Goal: Task Accomplishment & Management: Complete application form

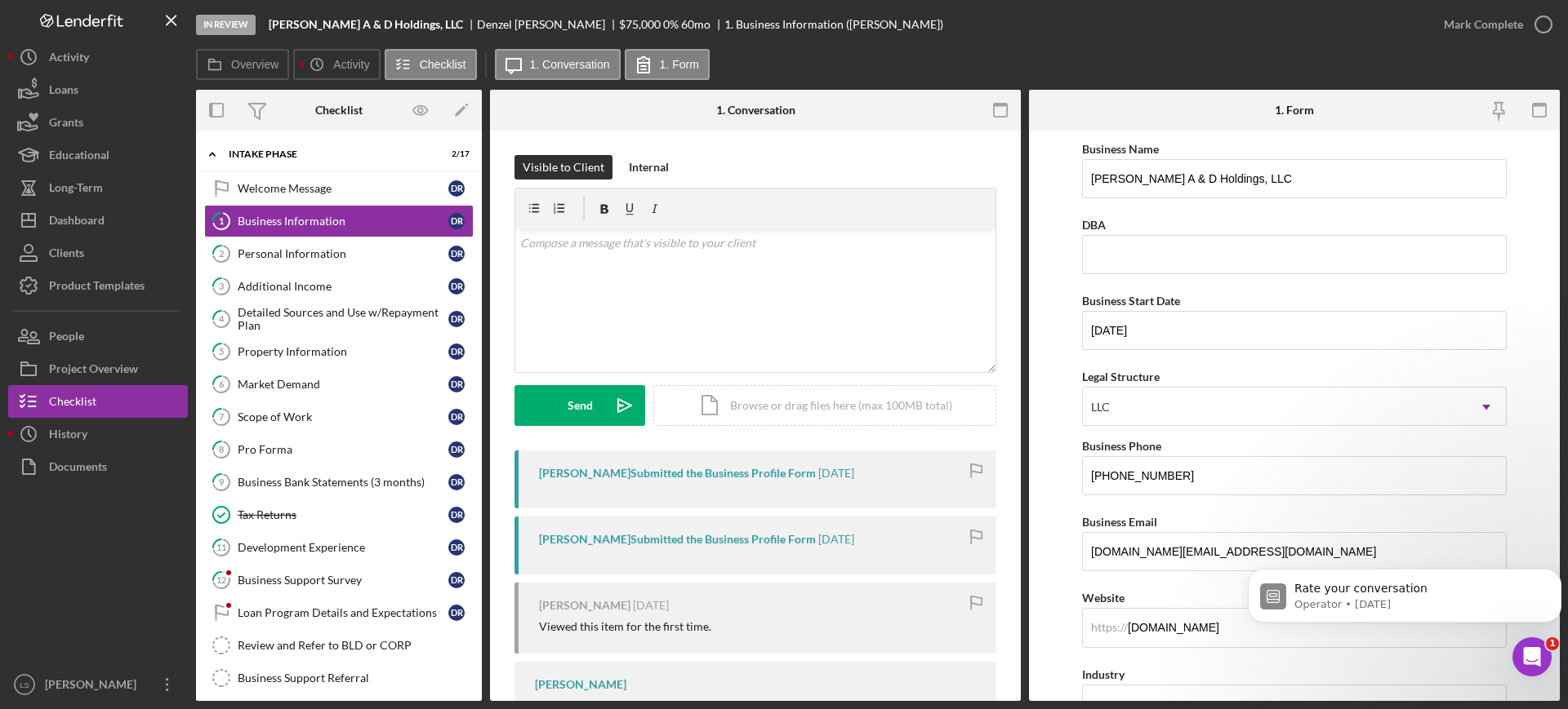
scroll to position [816, 0]
click at [317, 350] on div "Property Information" at bounding box center [343, 352] width 211 height 13
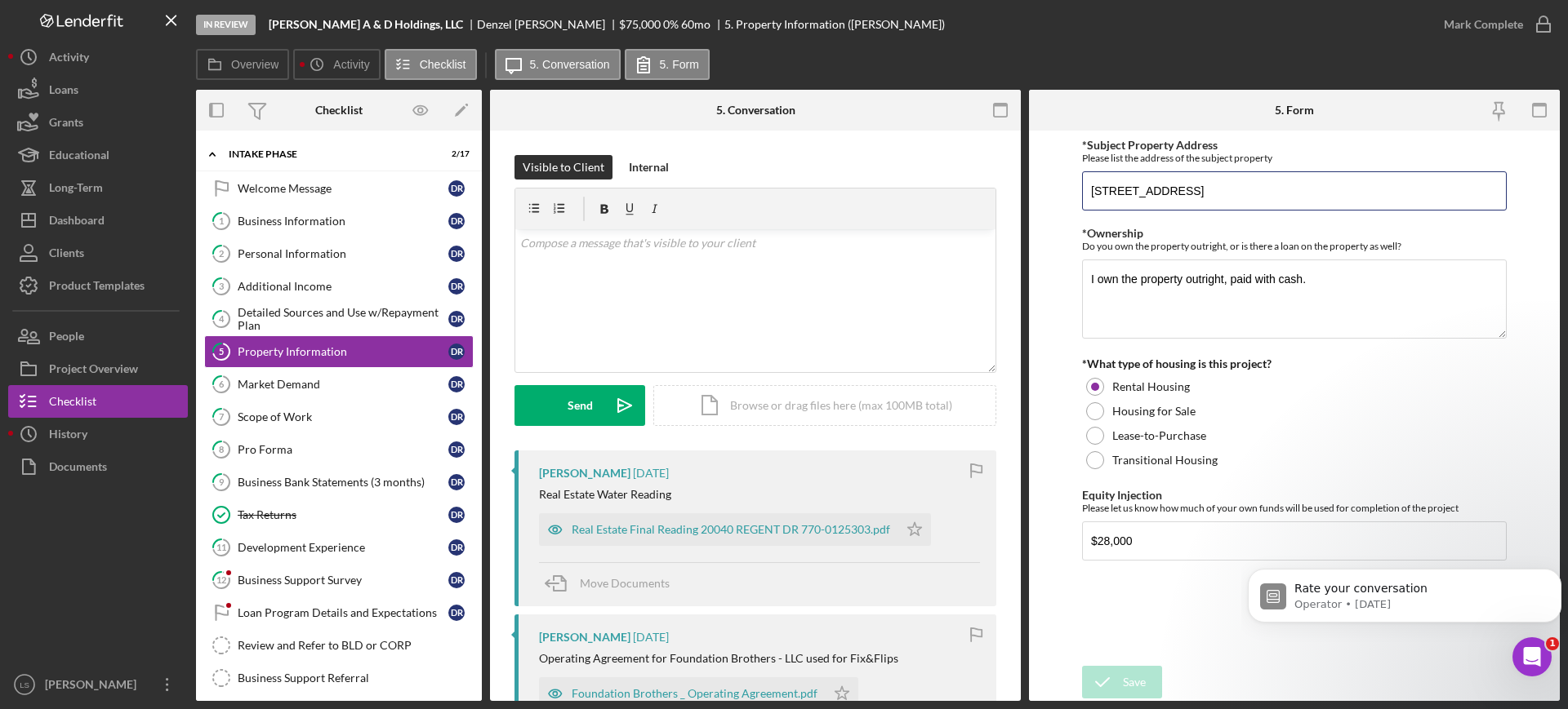
drag, startPoint x: 1283, startPoint y: 190, endPoint x: 1055, endPoint y: 188, distance: 228.0
click at [996, 177] on div "Overview Internal Workflow Stage In Review Icon/Dropdown Arrow Archive (can una…" at bounding box center [877, 396] width 1364 height 611
click at [100, 222] on div "Dashboard" at bounding box center [77, 222] width 56 height 36
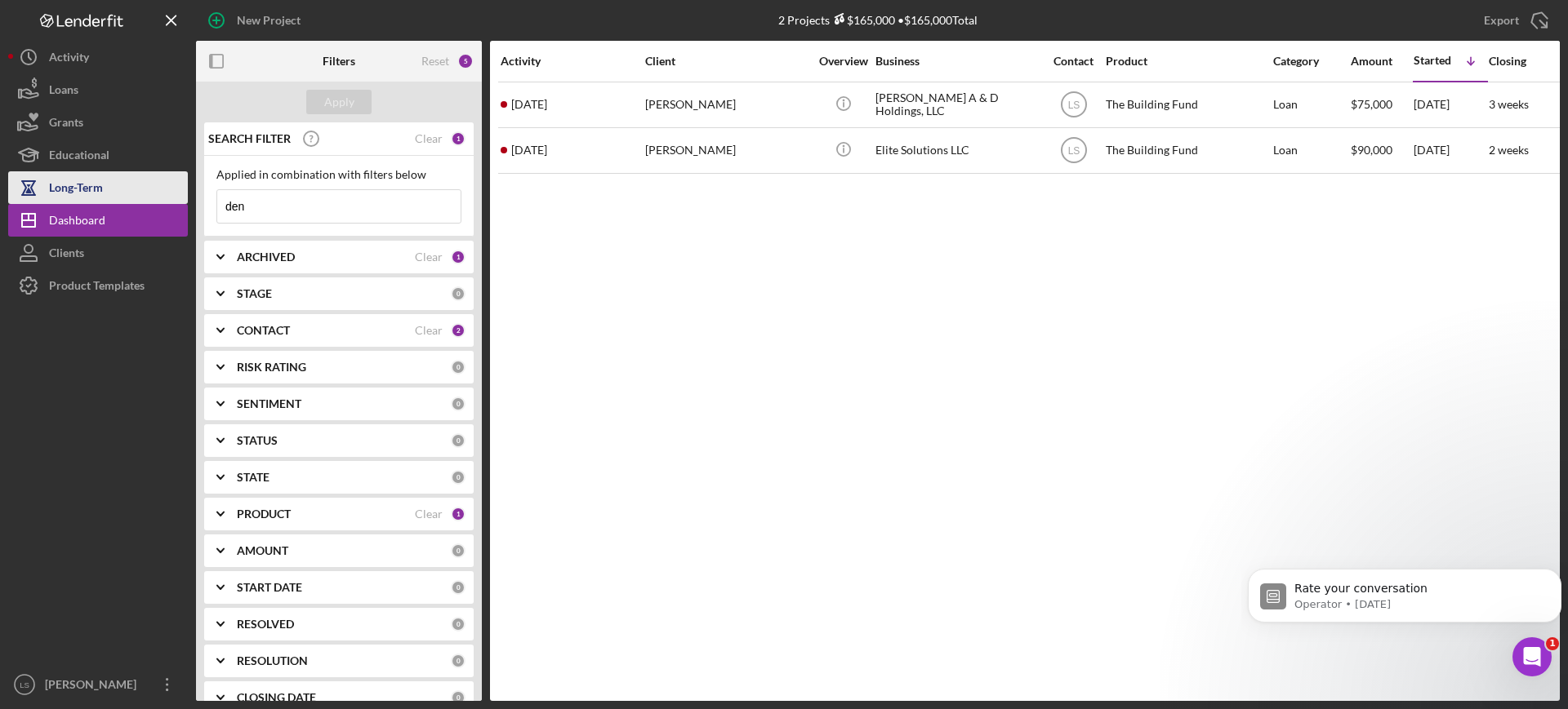
drag, startPoint x: 284, startPoint y: 211, endPoint x: 150, endPoint y: 182, distance: 137.1
click at [194, 195] on div "New Project 2 Projects $165,000 • $165,000 Total den Export Icon/Export Filters…" at bounding box center [784, 351] width 1552 height 701
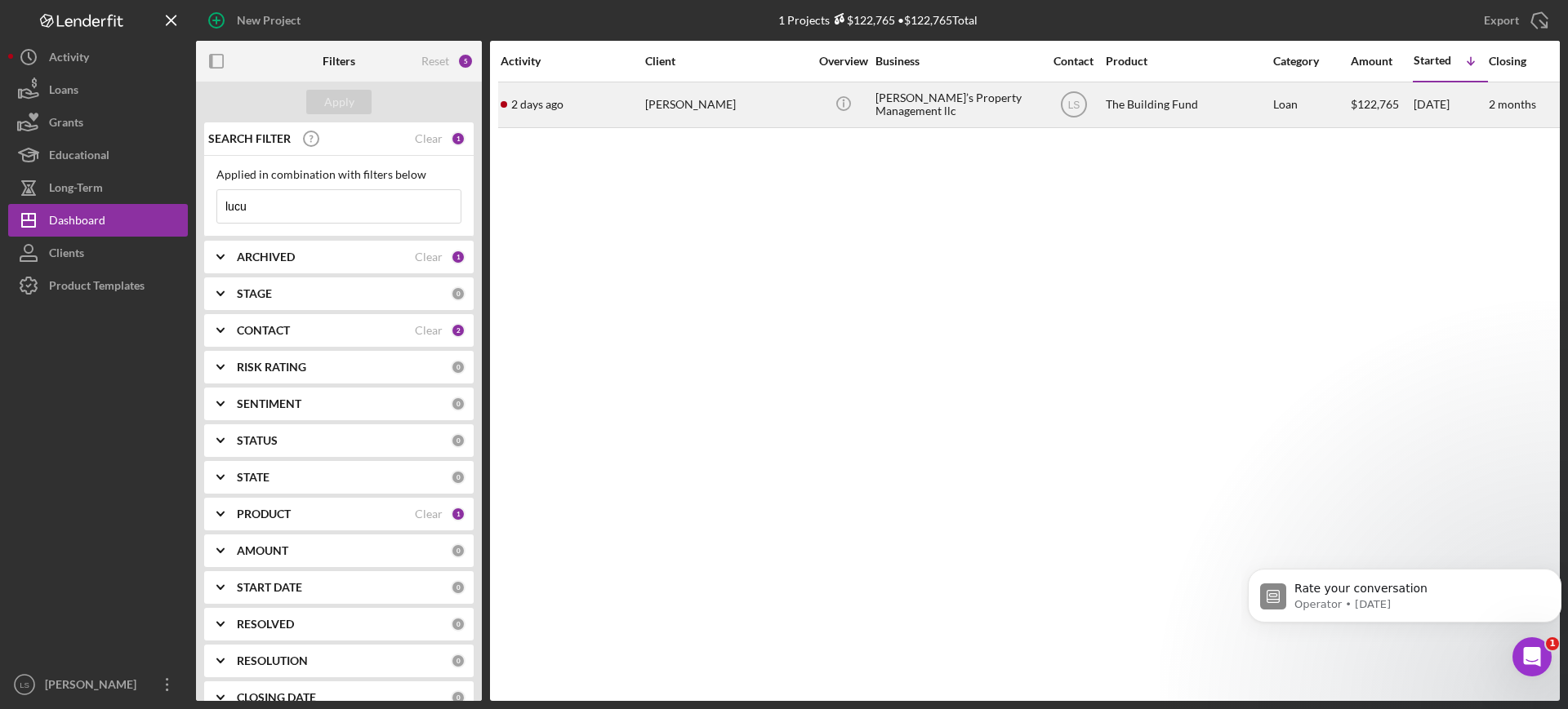
type input "lucu"
click at [960, 116] on div "Luke’s Property Management llc" at bounding box center [957, 104] width 163 height 43
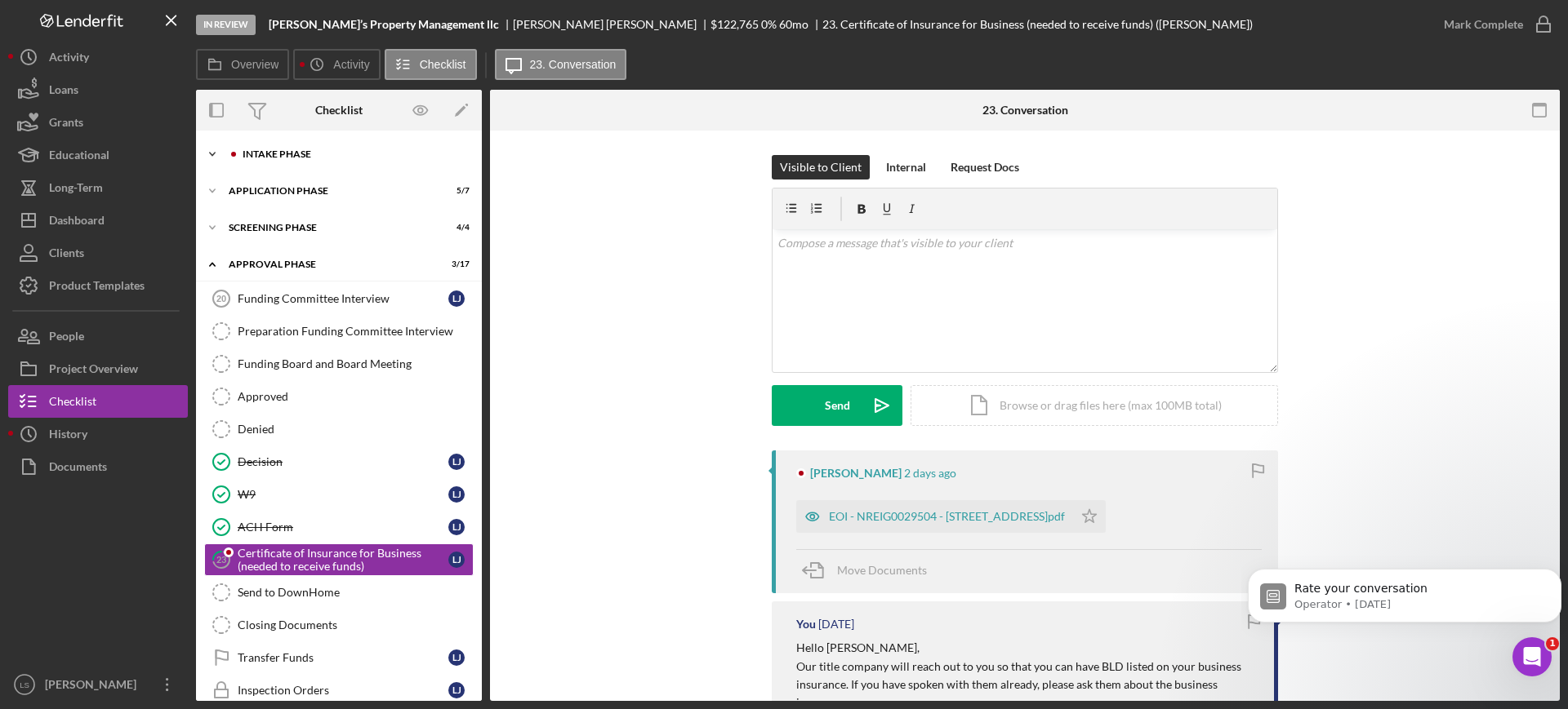
click at [350, 160] on div "Icon/Expander Intake Phase 2 / 17" at bounding box center [338, 154] width 286 height 33
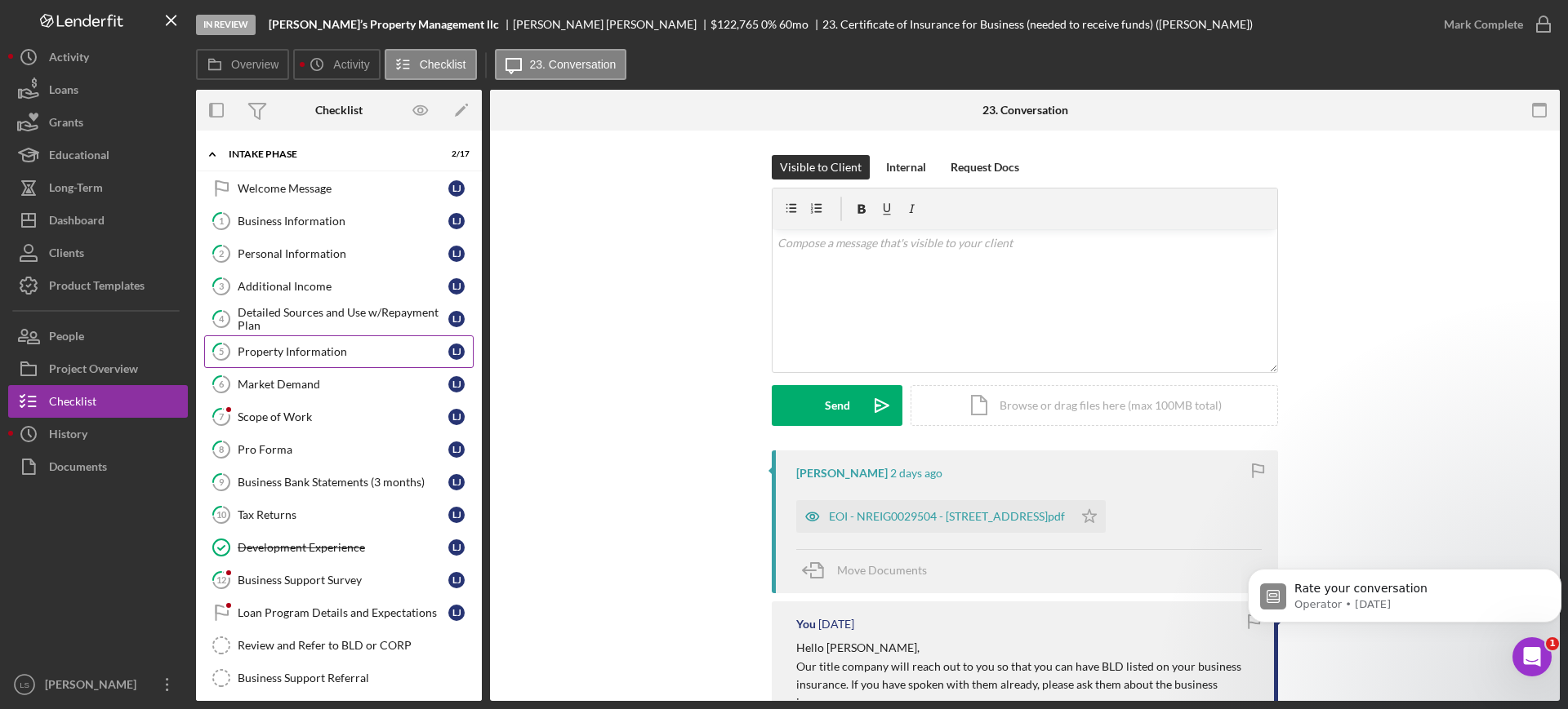
click at [289, 366] on link "5 Property Information L J" at bounding box center [338, 352] width 269 height 33
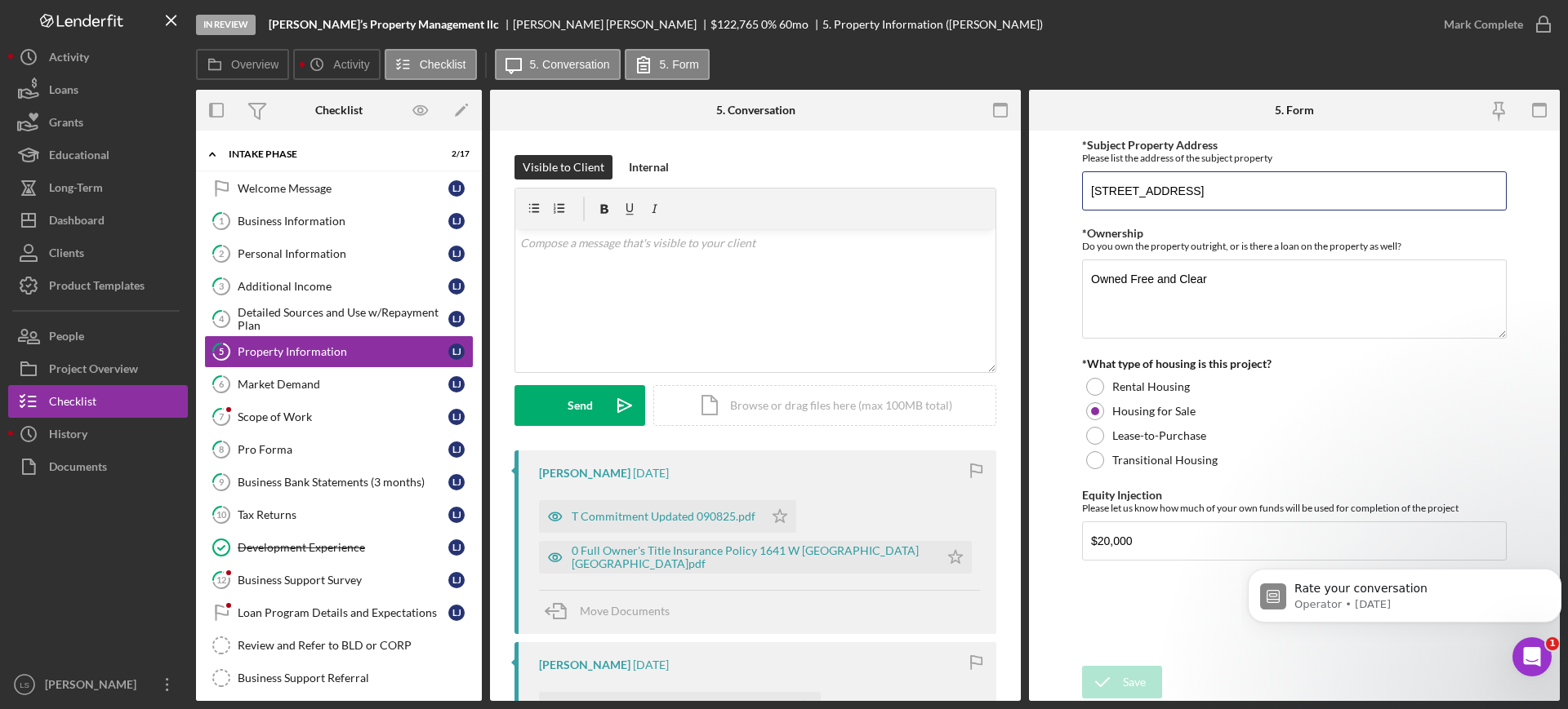
drag, startPoint x: 1299, startPoint y: 197, endPoint x: 986, endPoint y: 172, distance: 314.0
click at [986, 172] on div "Overview Internal Workflow Stage In Review Icon/Dropdown Arrow Archive (can una…" at bounding box center [877, 396] width 1364 height 611
type input "Jo"
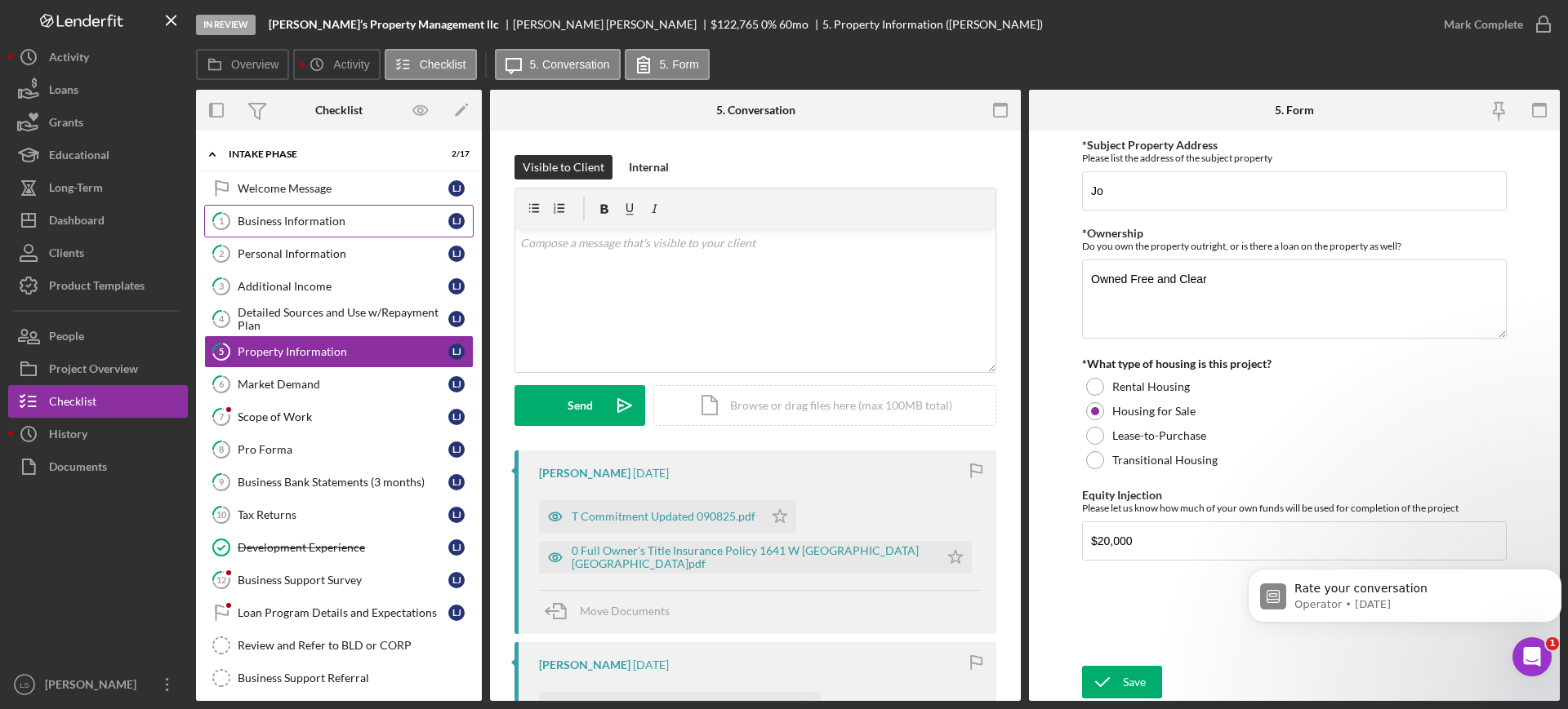
click at [334, 229] on link "1 Business Information L J" at bounding box center [338, 221] width 269 height 33
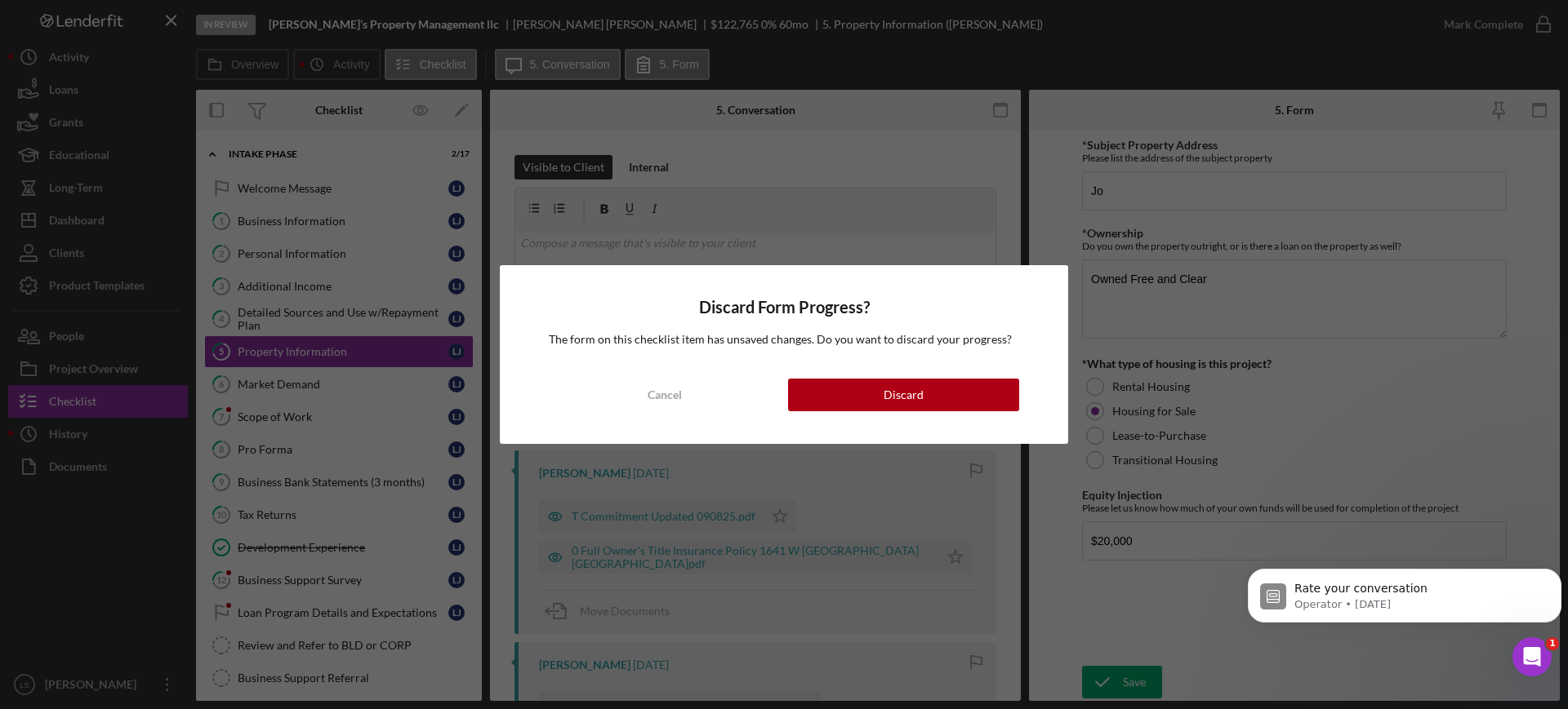
click at [912, 376] on div "Discard Form Progress? The form on this checklist item has unsaved changes. Do …" at bounding box center [783, 354] width 568 height 179
click at [957, 390] on button "Discard" at bounding box center [903, 395] width 231 height 33
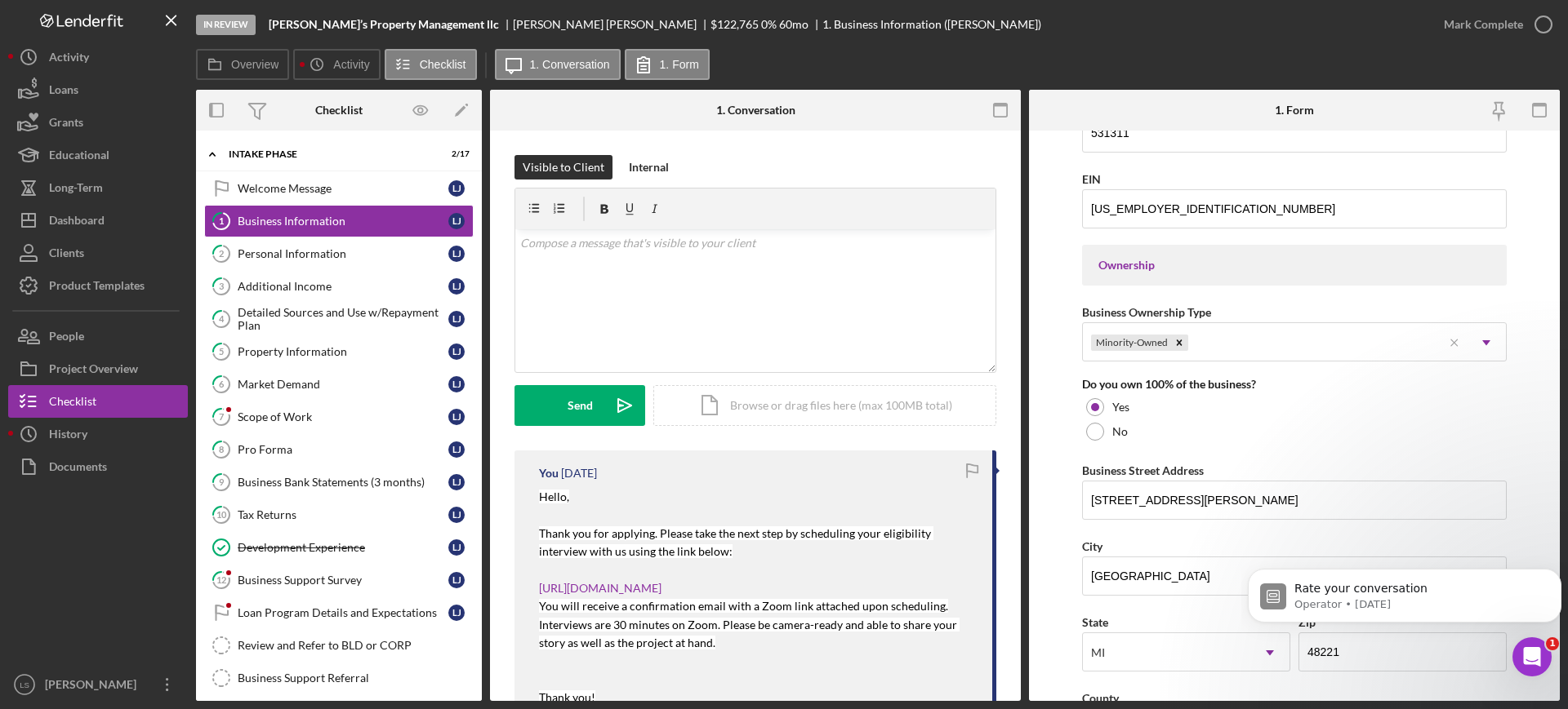
scroll to position [714, 0]
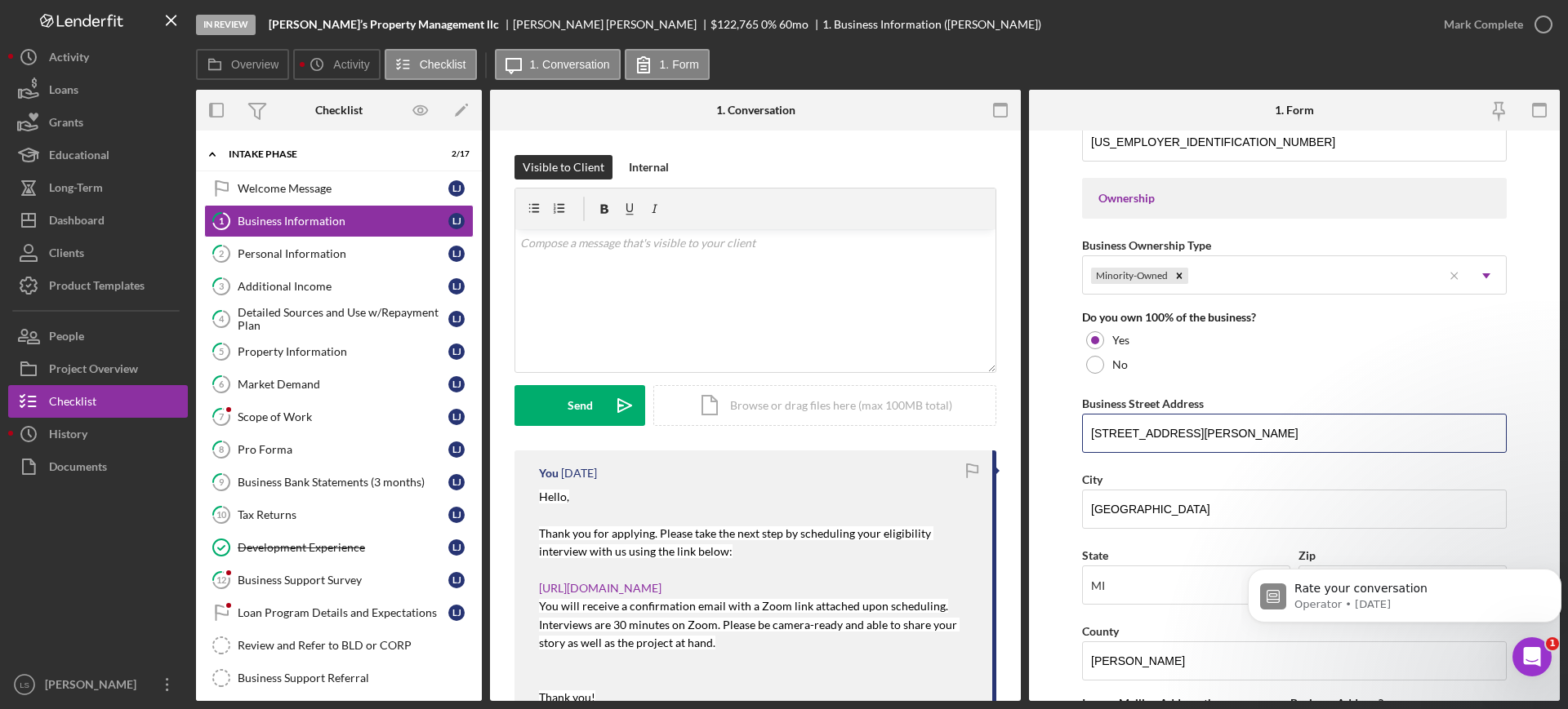
drag, startPoint x: 1210, startPoint y: 438, endPoint x: 1034, endPoint y: 431, distance: 176.1
click at [1034, 431] on form "Business Name Luke’s Property Management llc DBA Realty Pro Business Start Date…" at bounding box center [1294, 415] width 531 height 570
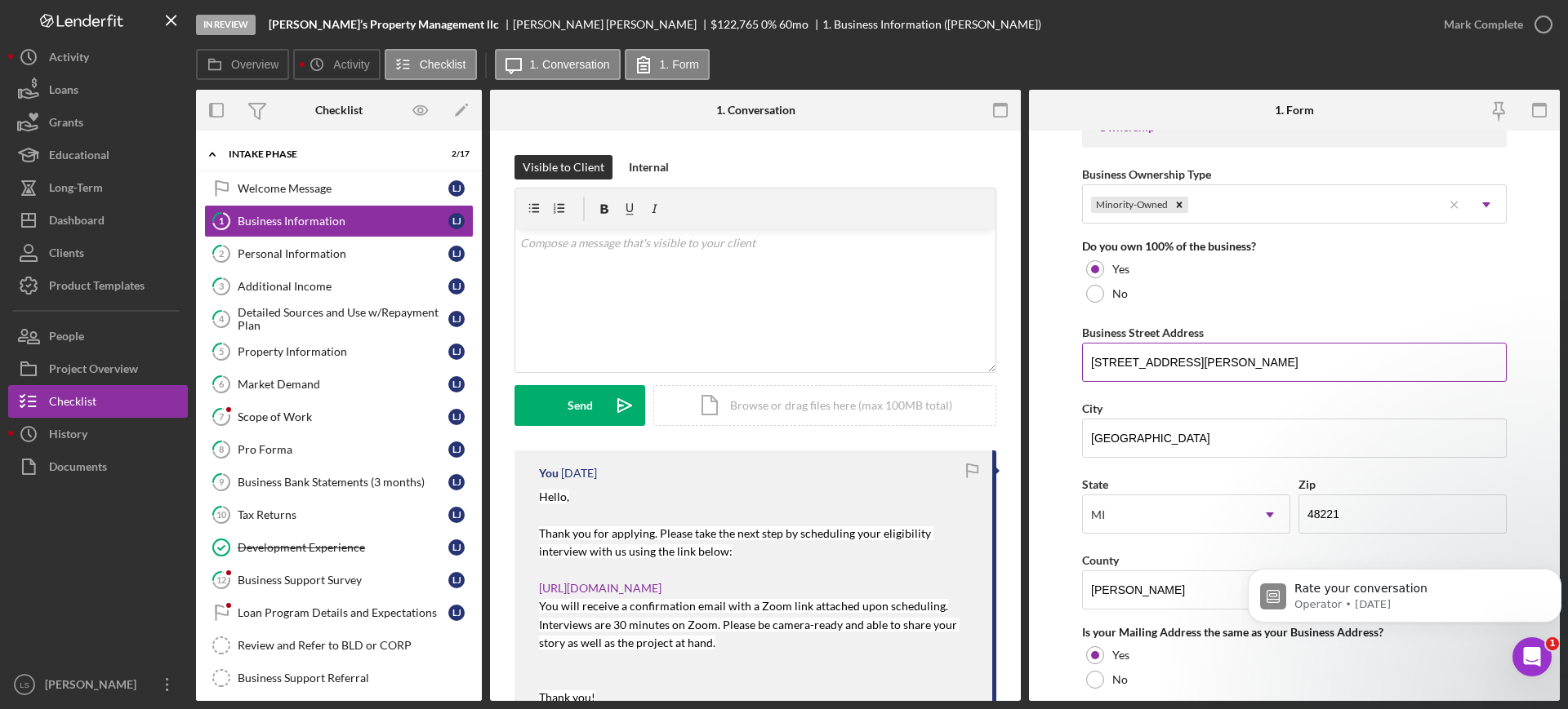
scroll to position [816, 0]
